Goal: Information Seeking & Learning: Learn about a topic

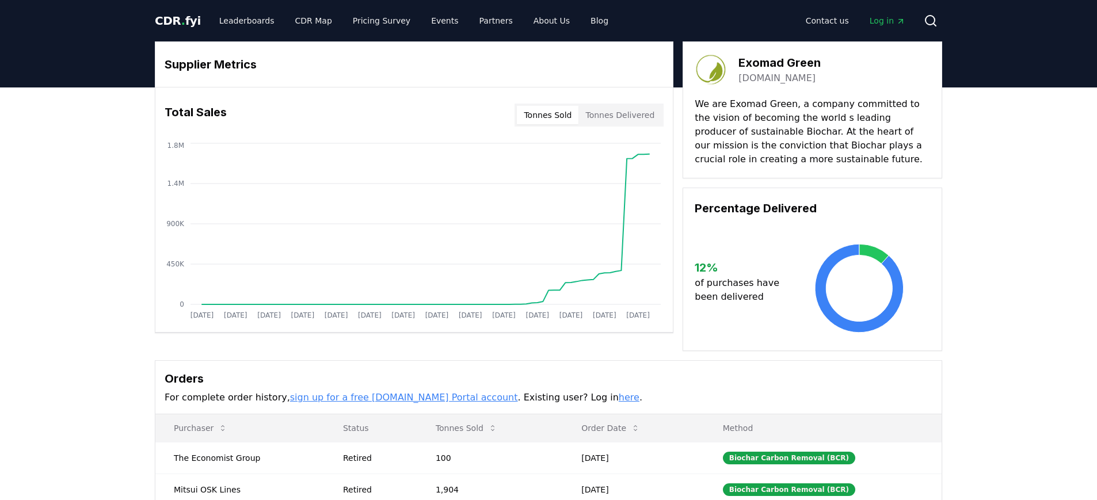
click at [174, 16] on span "CDR . fyi" at bounding box center [178, 21] width 46 height 14
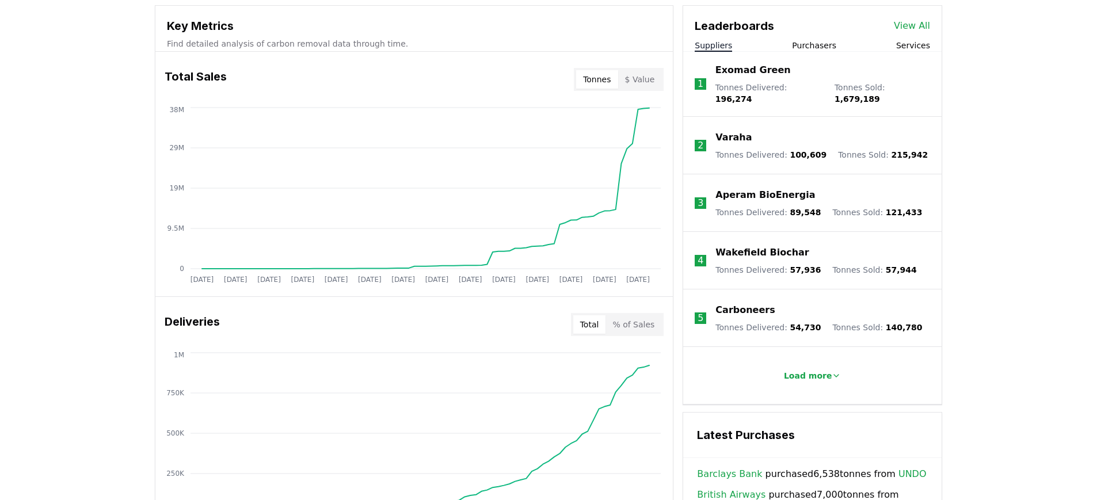
scroll to position [400, 0]
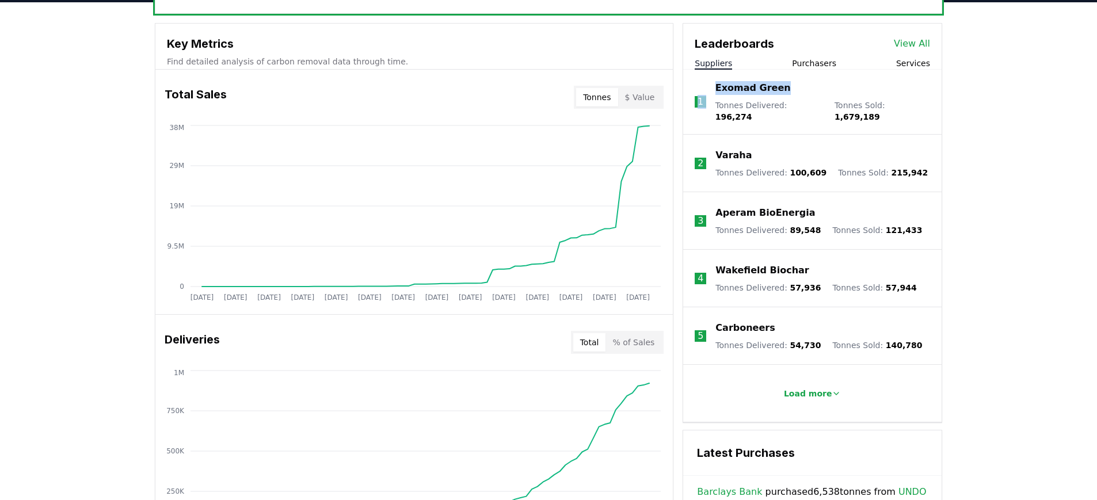
drag, startPoint x: 794, startPoint y: 85, endPoint x: 706, endPoint y: 87, distance: 88.1
click at [706, 87] on li "1 Exomad Green Tonnes Delivered : 196,274 Tonnes Sold : 1,679,189" at bounding box center [812, 102] width 259 height 65
click at [815, 95] on div "Exomad Green" at bounding box center [823, 88] width 215 height 14
drag, startPoint x: 926, startPoint y: 108, endPoint x: 869, endPoint y: 109, distance: 57.6
click at [869, 109] on li "1 Exomad Green Tonnes Delivered : 196,274 Tonnes Sold : 1,679,189" at bounding box center [812, 102] width 259 height 65
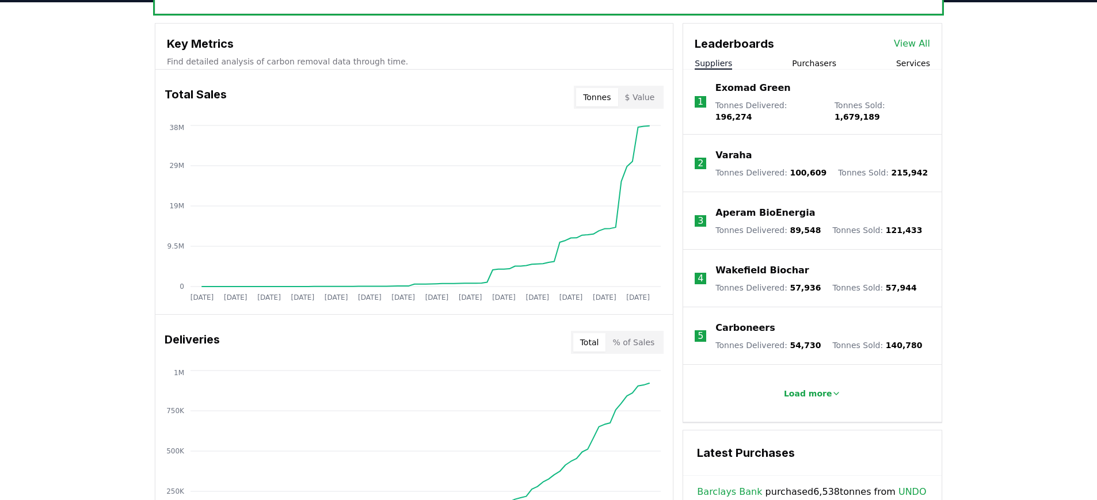
click at [843, 111] on p "Tonnes Sold : 1,679,189" at bounding box center [883, 111] width 96 height 23
drag, startPoint x: 819, startPoint y: 109, endPoint x: 717, endPoint y: 108, distance: 101.3
click at [717, 108] on div "Tonnes Delivered : 196,274 Tonnes Sold : 1,679,189" at bounding box center [823, 111] width 215 height 23
click at [949, 129] on div "Unlock full market insights with our Partner Portal Free to all users with a wo…" at bounding box center [549, 417] width 806 height 922
drag, startPoint x: 917, startPoint y: 108, endPoint x: 879, endPoint y: 109, distance: 38.0
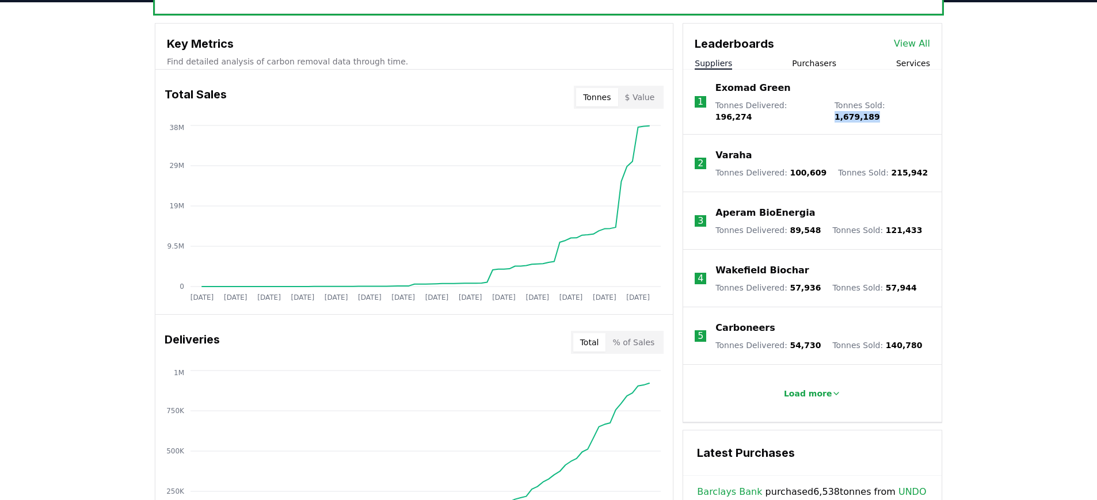
click at [879, 109] on li "1 Exomad Green Tonnes Delivered : 196,274 Tonnes Sold : 1,679,189" at bounding box center [812, 102] width 259 height 65
click at [821, 104] on div "Tonnes Delivered : 196,274 Tonnes Sold : 1,679,189" at bounding box center [823, 111] width 215 height 23
drag, startPoint x: 820, startPoint y: 105, endPoint x: 786, endPoint y: 107, distance: 34.0
click at [786, 107] on div "Tonnes Delivered : 196,274 Tonnes Sold : 1,679,189" at bounding box center [823, 111] width 215 height 23
click at [994, 135] on div "Unlock full market insights with our Partner Portal Free to all users with a wo…" at bounding box center [548, 463] width 1097 height 922
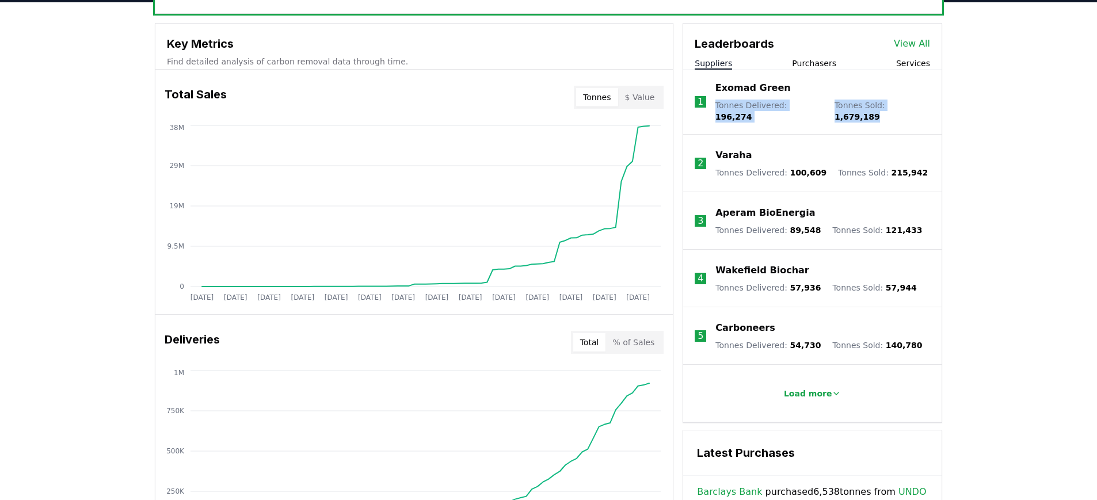
drag, startPoint x: 917, startPoint y: 106, endPoint x: 717, endPoint y: 105, distance: 200.4
click at [717, 105] on li "1 Exomad Green Tonnes Delivered : 196,274 Tonnes Sold : 1,679,189" at bounding box center [812, 102] width 259 height 65
click at [907, 114] on li "1 Exomad Green Tonnes Delivered : 196,274 Tonnes Sold : 1,679,189" at bounding box center [812, 102] width 259 height 65
click at [753, 112] on span "196,274" at bounding box center [734, 116] width 37 height 9
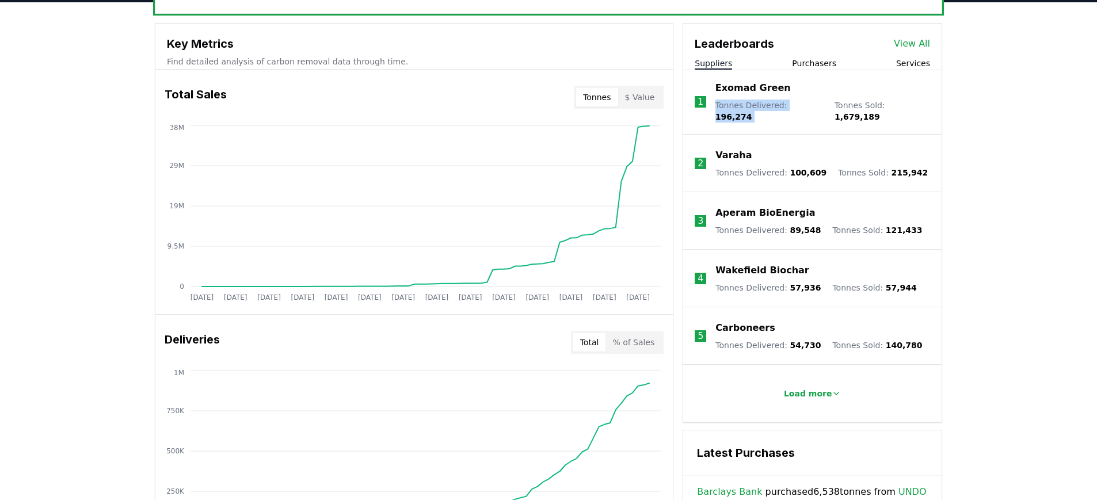
click at [753, 112] on span "196,274" at bounding box center [734, 116] width 37 height 9
click at [1001, 120] on div "Unlock full market insights with our Partner Portal Free to all users with a wo…" at bounding box center [548, 463] width 1097 height 922
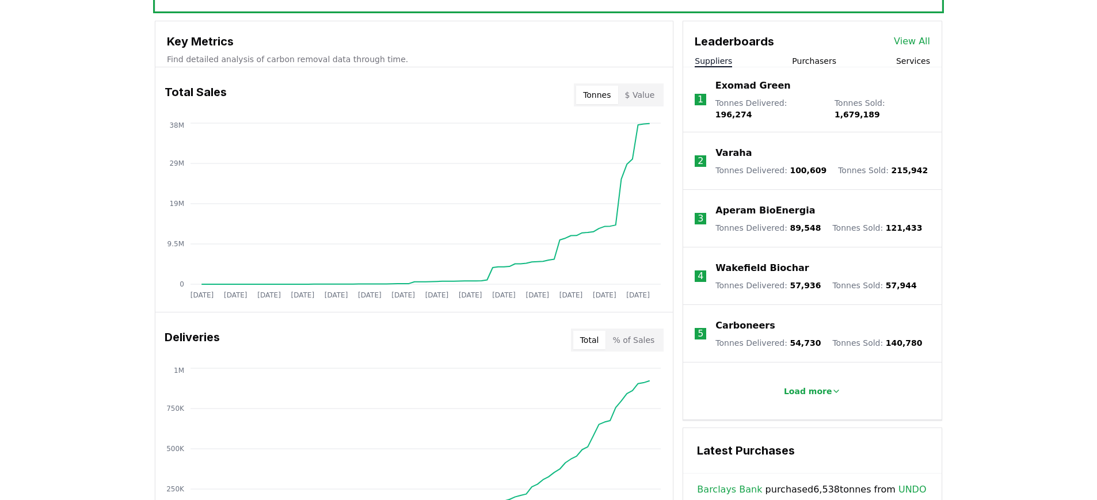
scroll to position [424, 0]
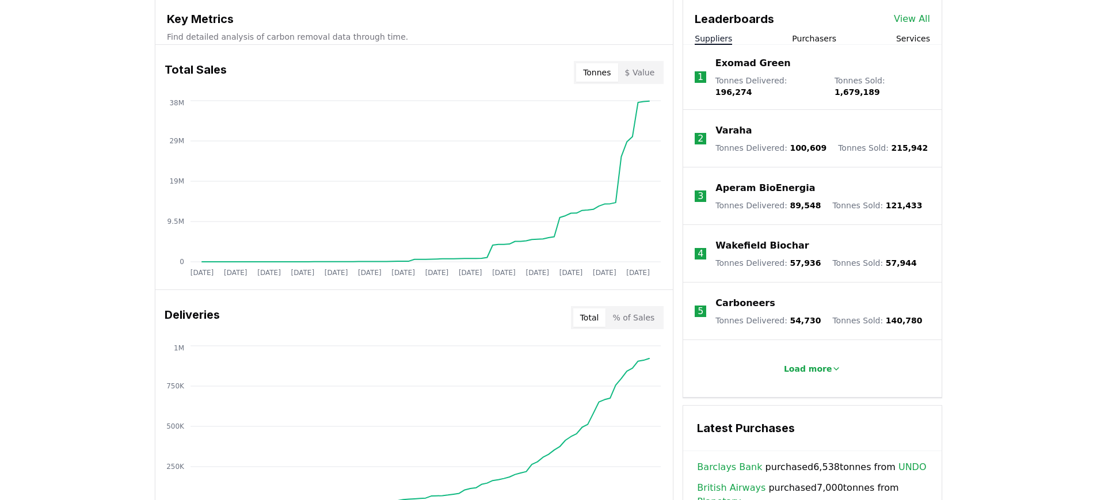
click at [880, 88] on span "1,679,189" at bounding box center [857, 92] width 45 height 9
click at [781, 73] on div "Exomad Green Tonnes Delivered : 196,274 Tonnes Sold : 1,679,189" at bounding box center [823, 76] width 215 height 41
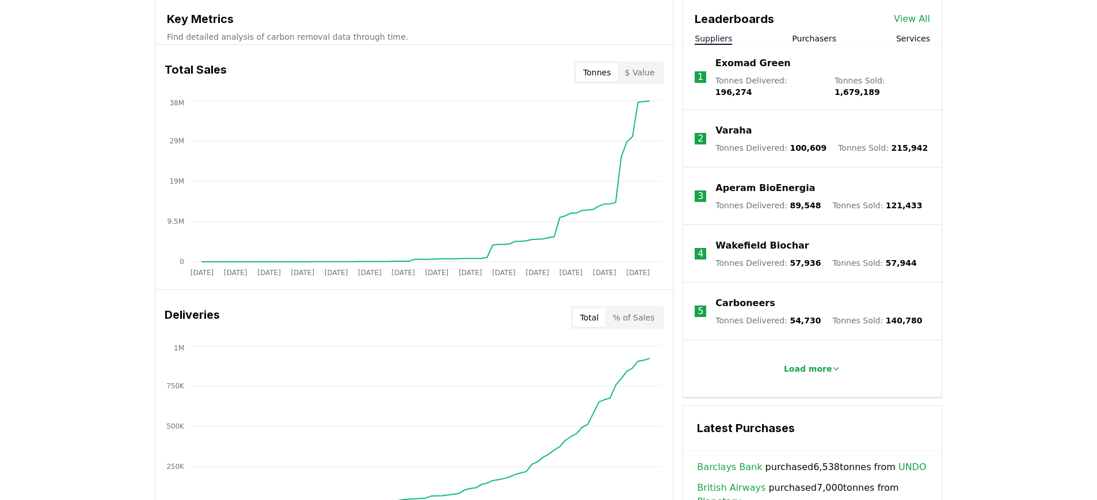
click at [753, 88] on span "196,274" at bounding box center [734, 92] width 37 height 9
click at [1050, 107] on div "Unlock full market insights with our Partner Portal Free to all users with a wo…" at bounding box center [548, 439] width 1097 height 922
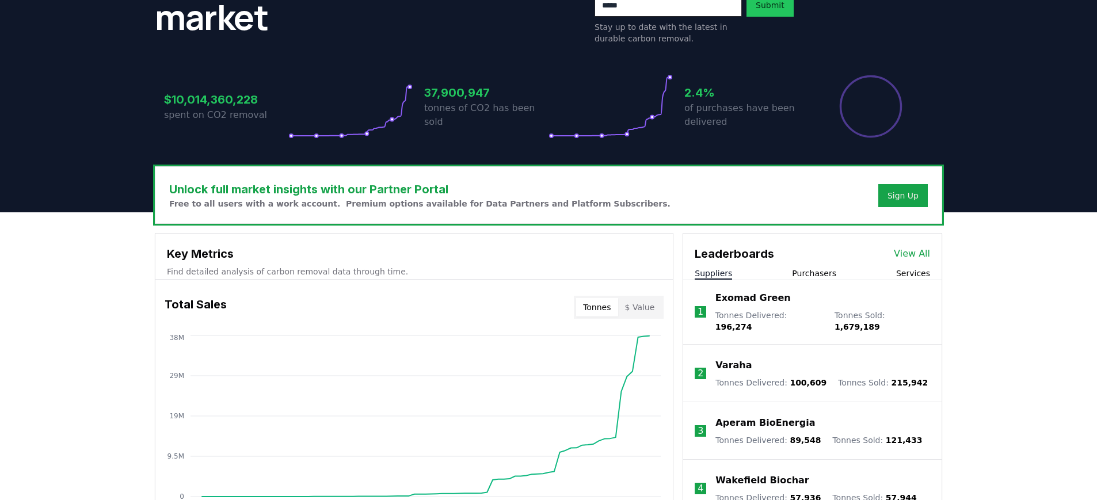
scroll to position [292, 0]
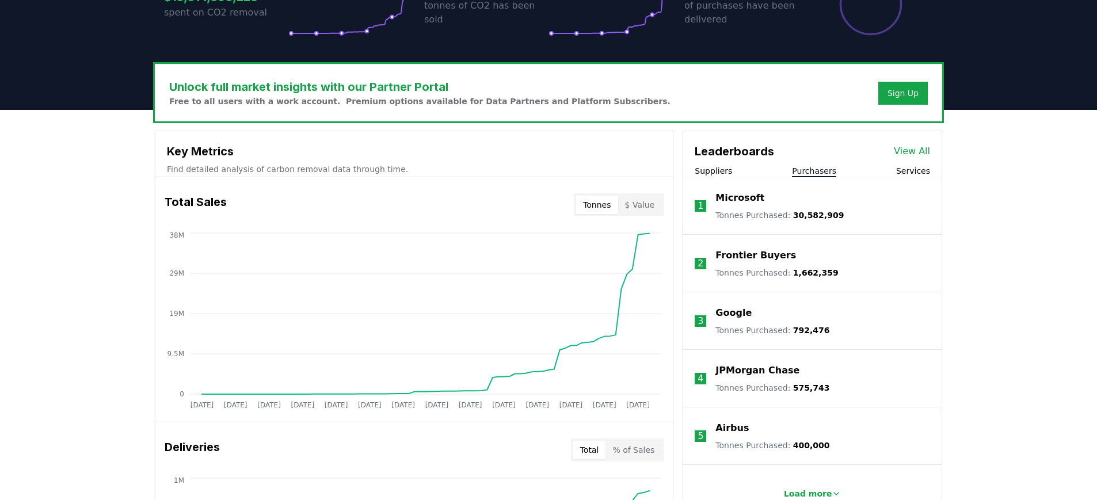
click at [832, 167] on button "Purchasers" at bounding box center [814, 171] width 44 height 12
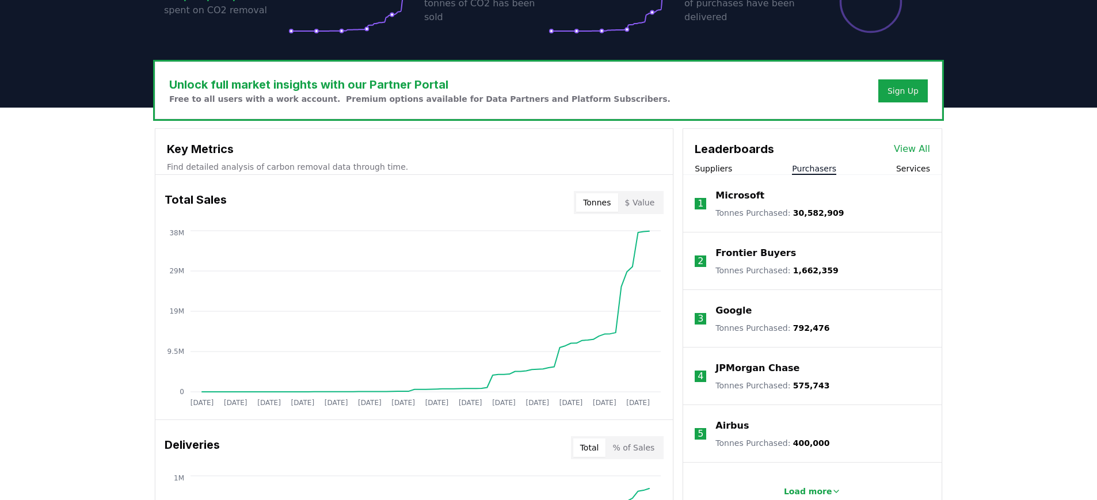
scroll to position [329, 0]
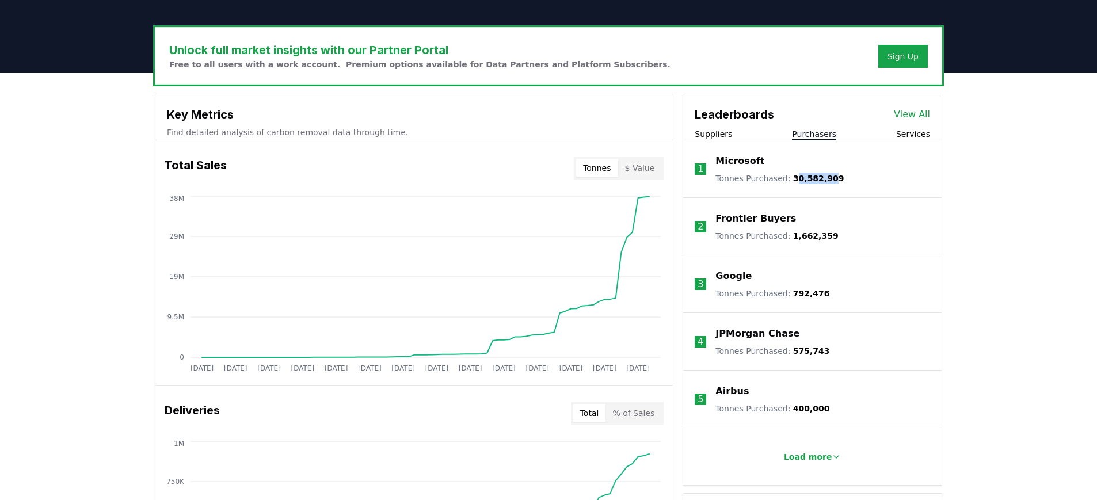
drag, startPoint x: 793, startPoint y: 176, endPoint x: 833, endPoint y: 174, distance: 40.4
click at [833, 174] on span "30,582,909" at bounding box center [818, 178] width 51 height 9
click at [867, 183] on li "1 Microsoft Tonnes Purchased : 30,582,909" at bounding box center [812, 169] width 259 height 58
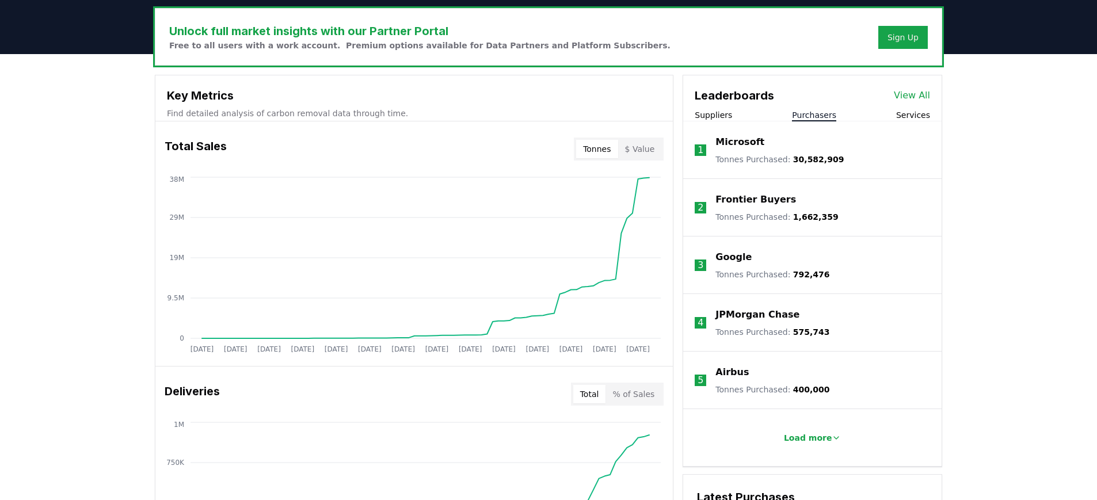
click at [755, 259] on div "Google" at bounding box center [773, 257] width 114 height 14
click at [749, 320] on p "JPMorgan Chase" at bounding box center [758, 315] width 84 height 14
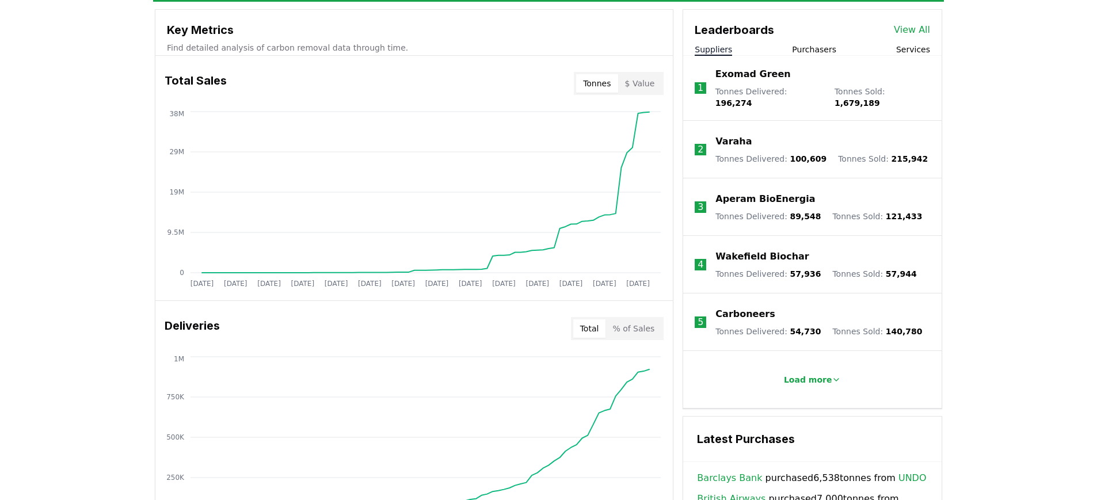
scroll to position [392, 0]
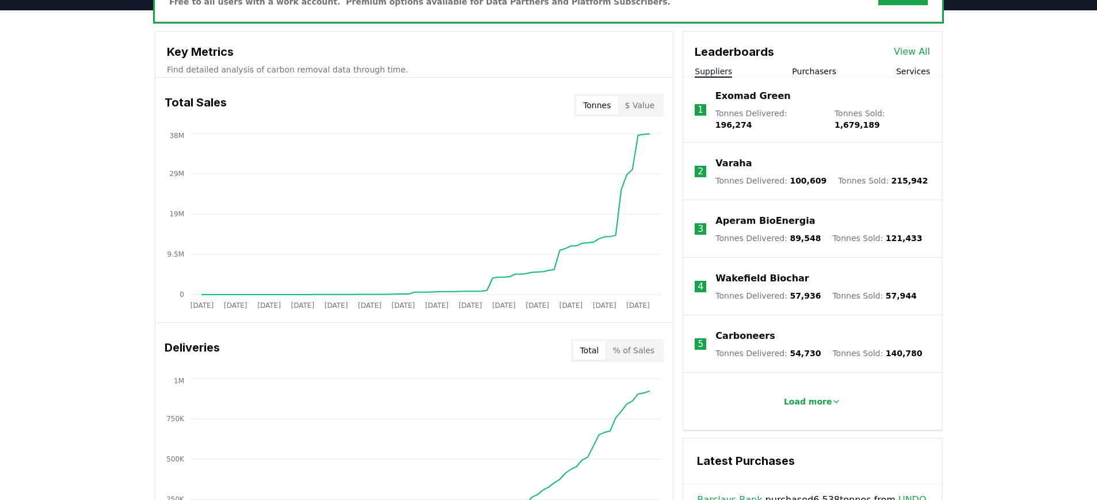
click at [816, 73] on button "Purchasers" at bounding box center [814, 72] width 44 height 12
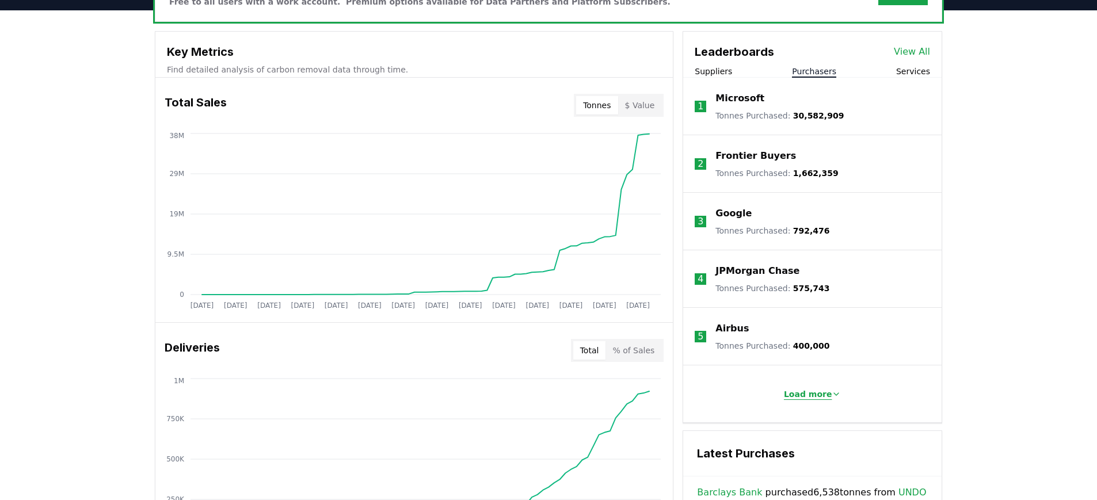
click at [815, 396] on p "Load more" at bounding box center [808, 395] width 48 height 12
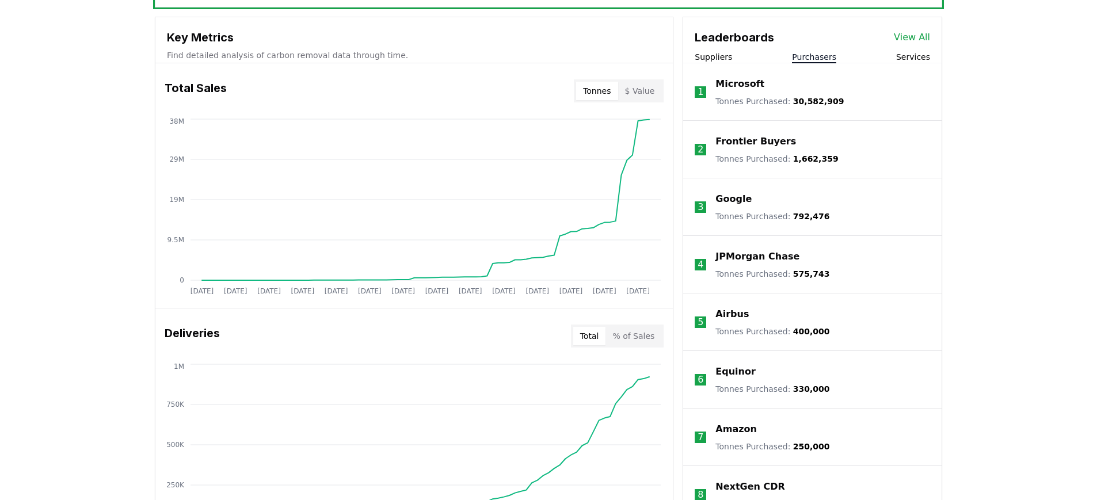
scroll to position [331, 0]
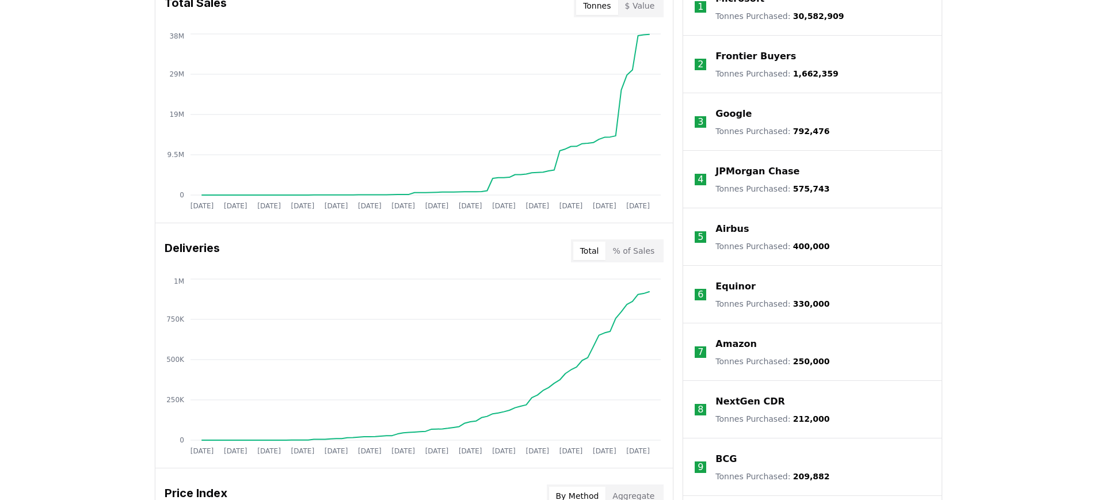
scroll to position [382, 0]
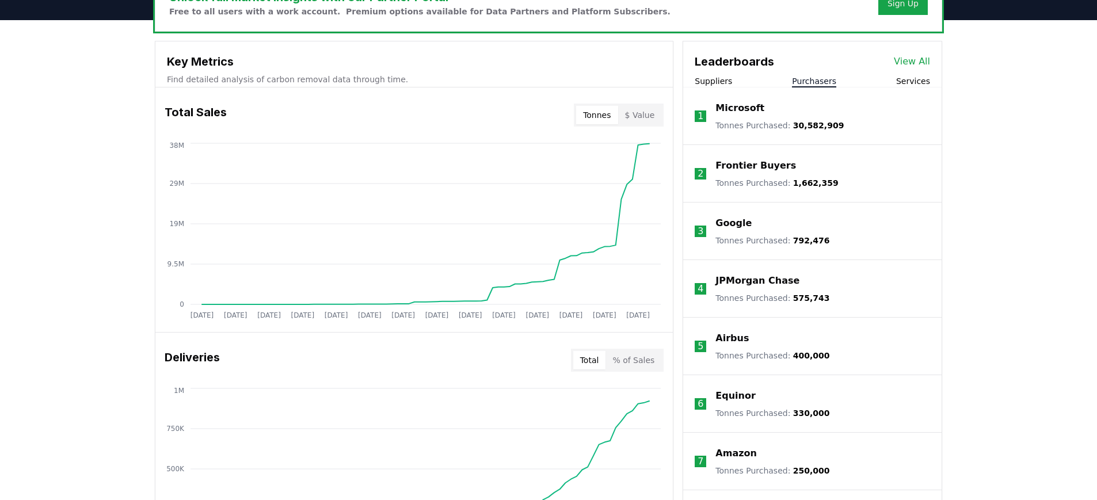
click at [725, 82] on button "Suppliers" at bounding box center [713, 81] width 37 height 12
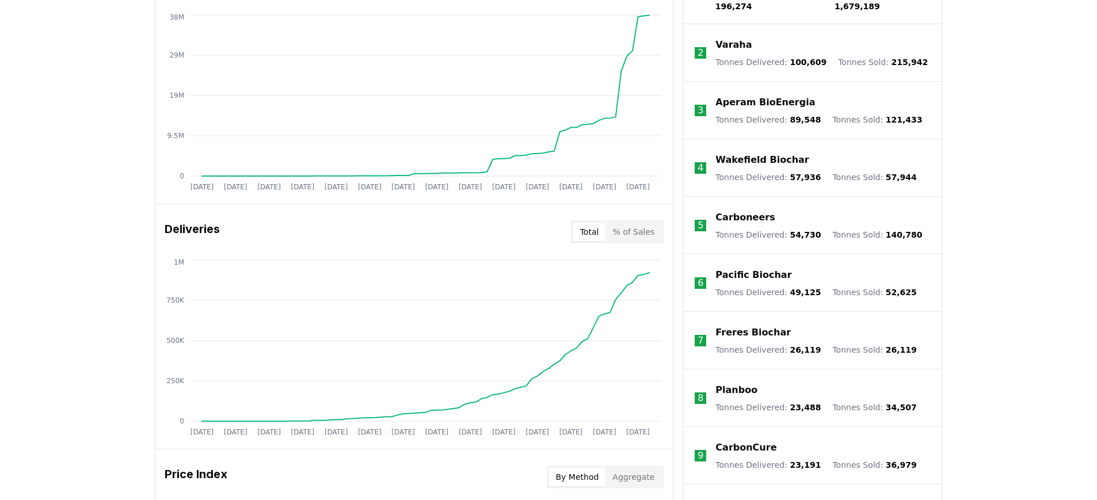
scroll to position [289, 0]
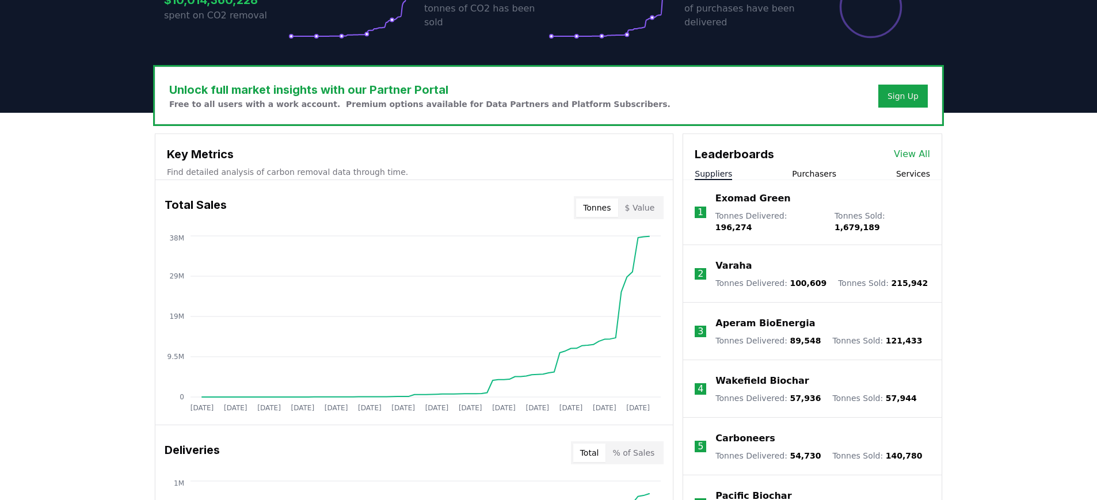
click at [753, 197] on p "Exomad Green" at bounding box center [753, 199] width 75 height 14
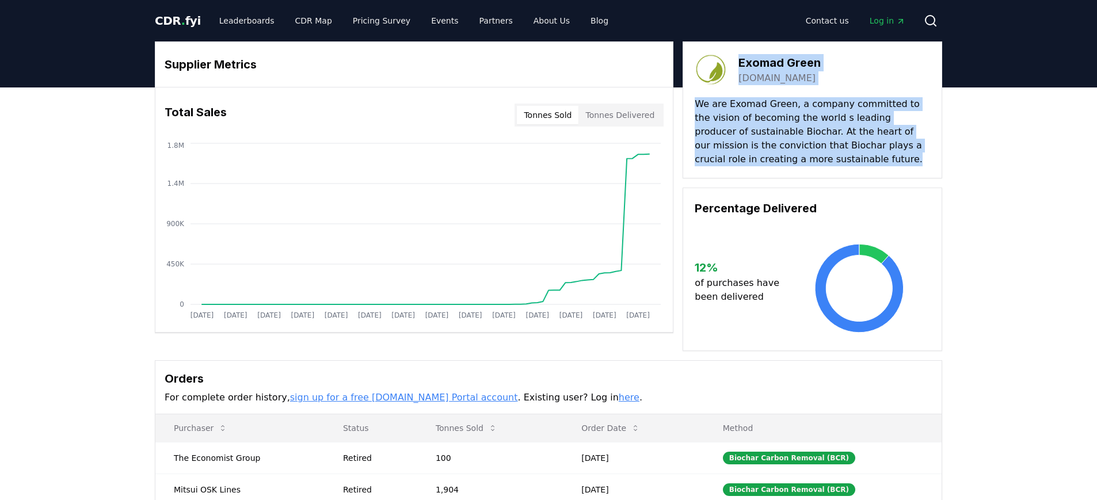
drag, startPoint x: 797, startPoint y: 164, endPoint x: 708, endPoint y: 66, distance: 132.1
click at [708, 66] on div "Exomad Green exomadgreen.com We are Exomad Green, a company committed to the vi…" at bounding box center [813, 109] width 260 height 137
copy div "Exomad Green exomadgreen.com We are Exomad Green, a company committed to the vi…"
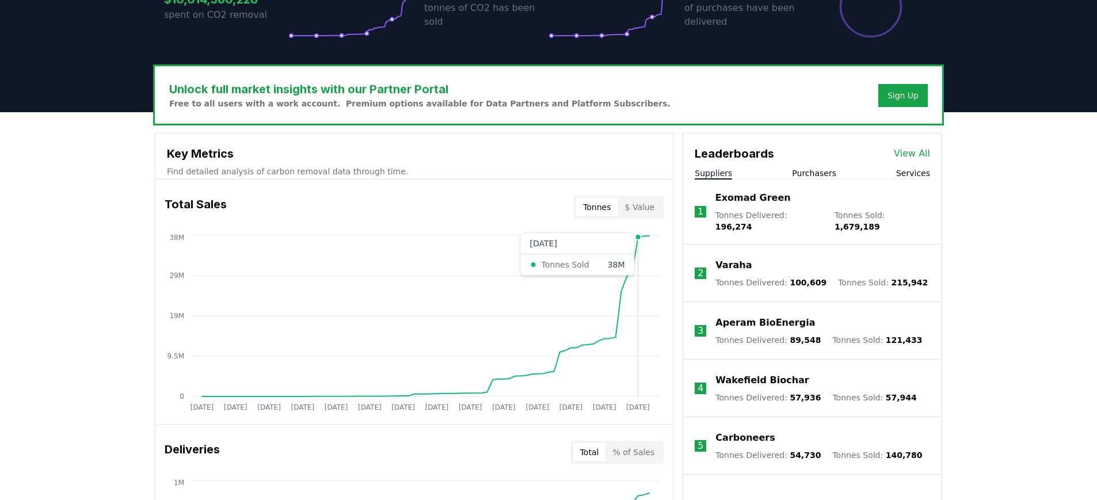
scroll to position [292, 0]
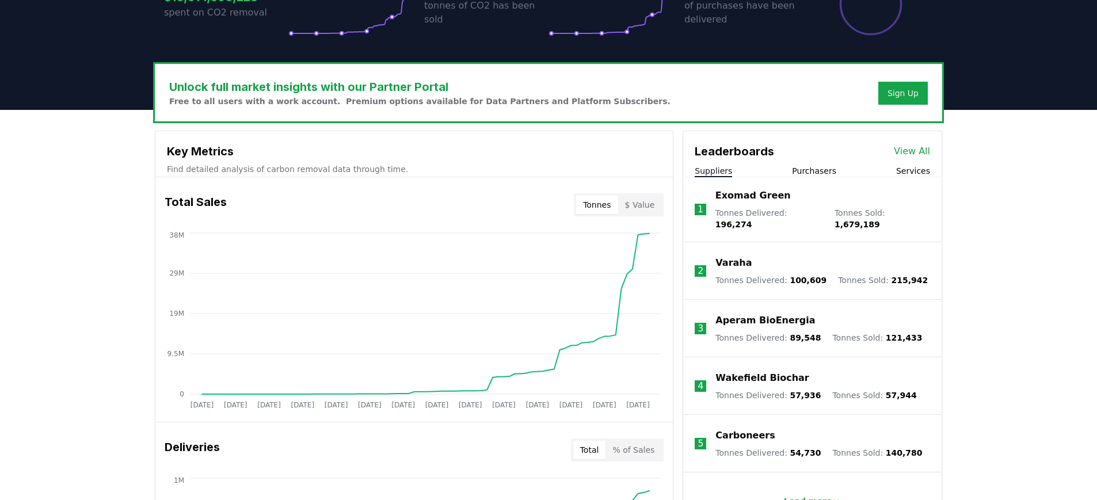
click at [643, 204] on button "$ Value" at bounding box center [640, 205] width 44 height 18
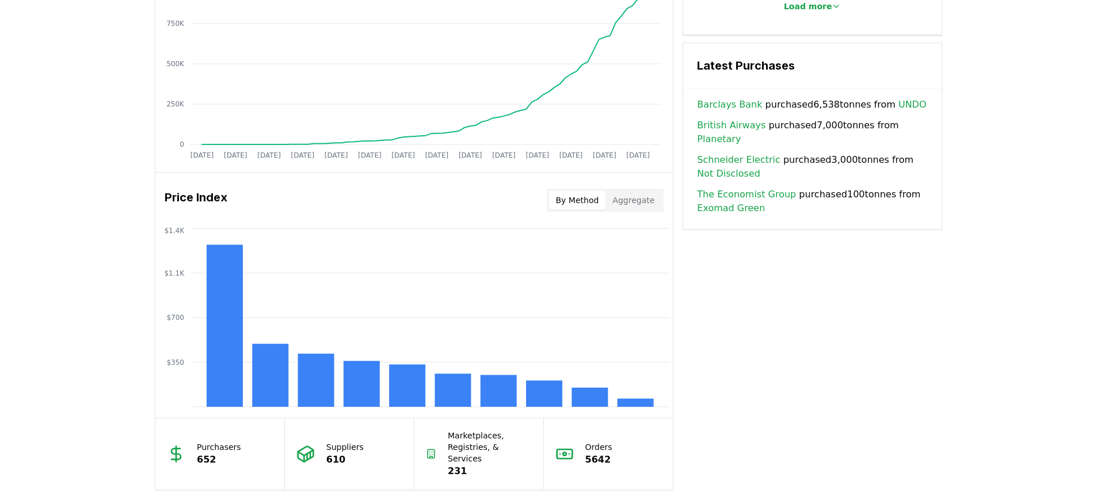
scroll to position [857, 0]
